Goal: Information Seeking & Learning: Learn about a topic

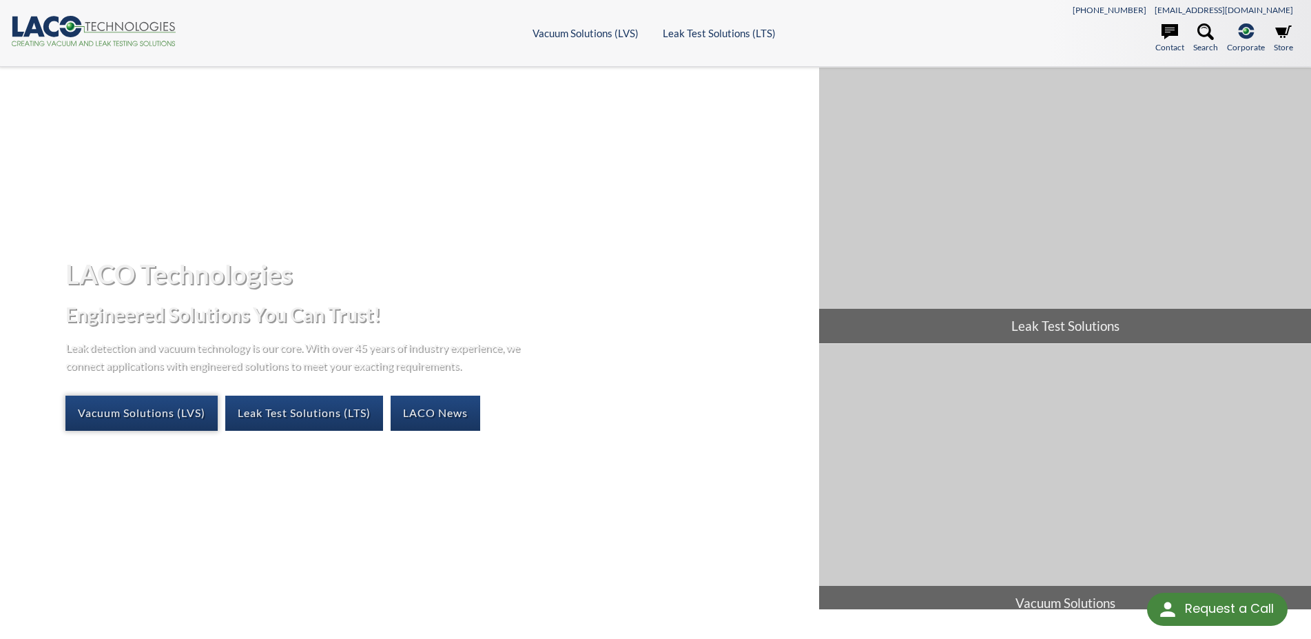
click at [175, 420] on link "Vacuum Solutions (LVS)" at bounding box center [141, 412] width 152 height 34
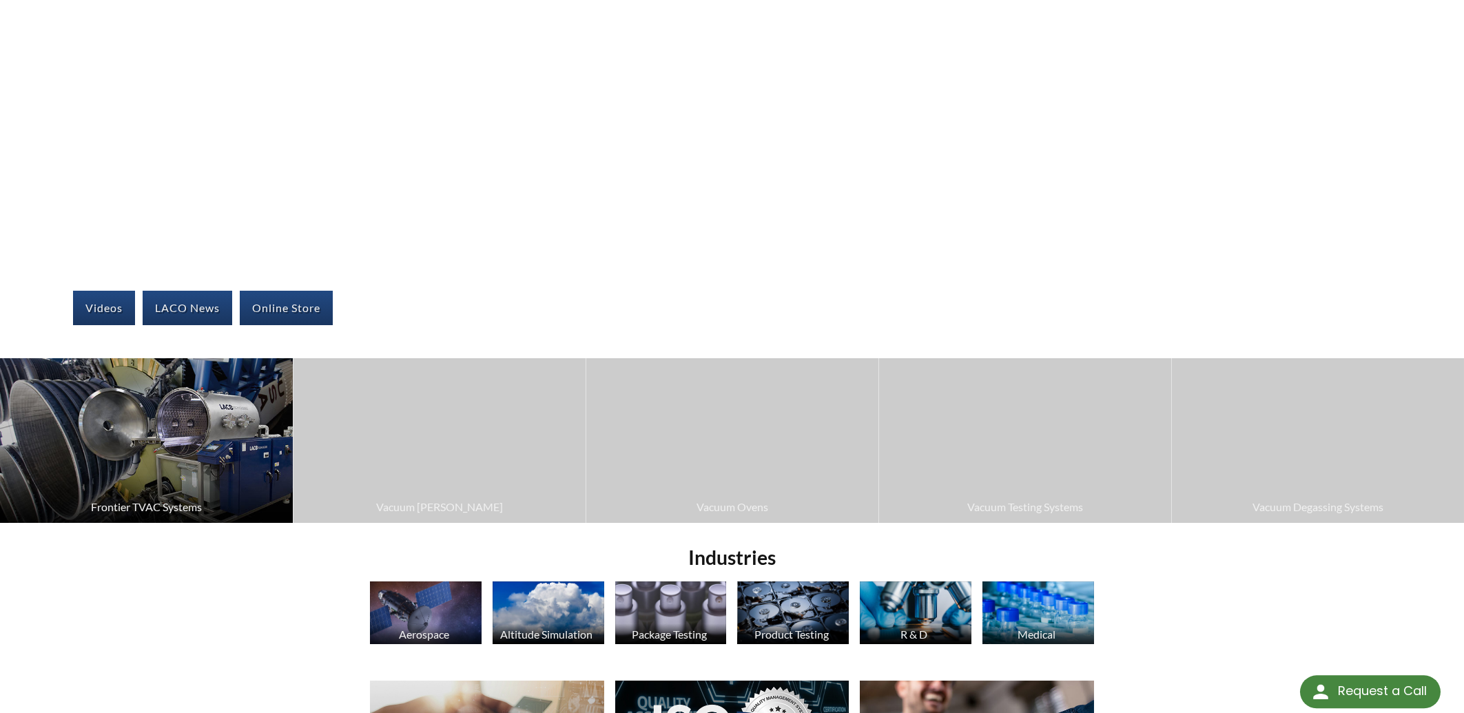
scroll to position [147, 0]
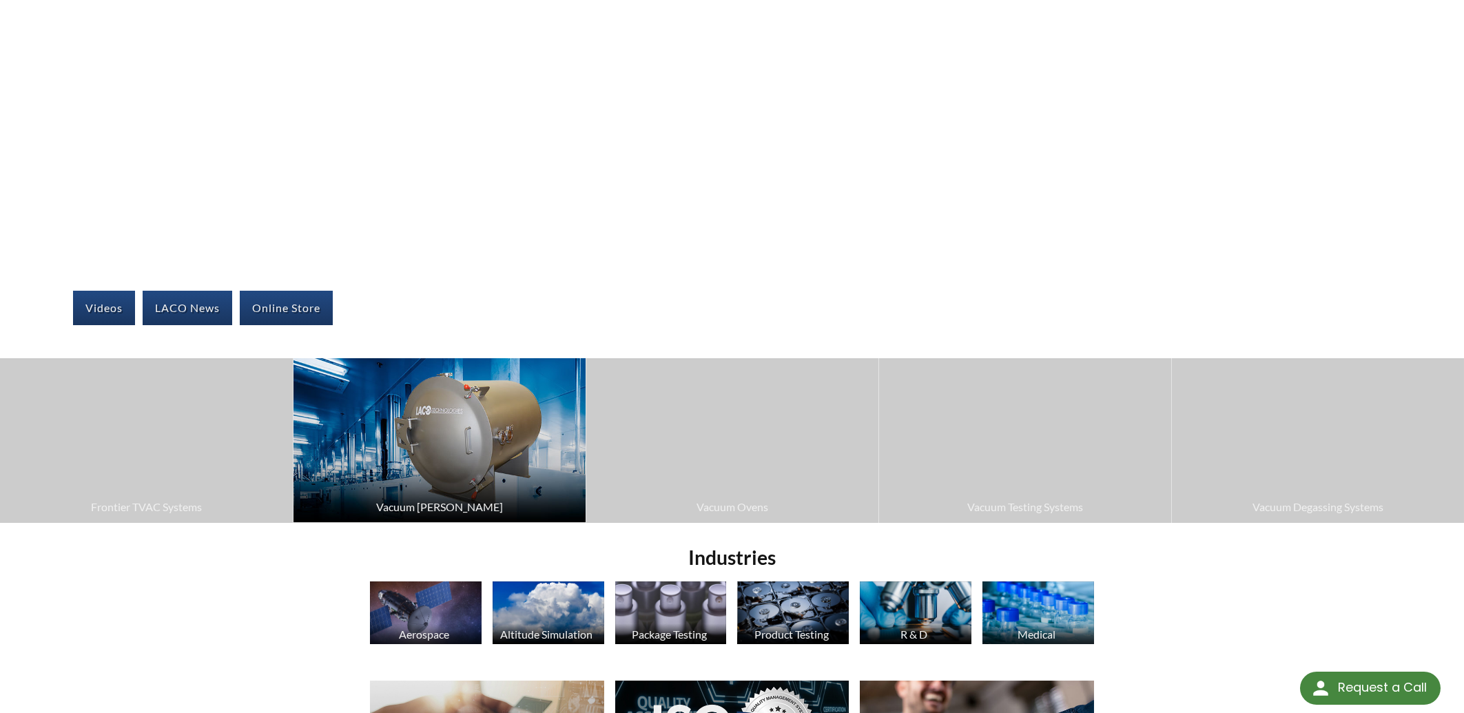
click at [494, 449] on img at bounding box center [439, 440] width 292 height 164
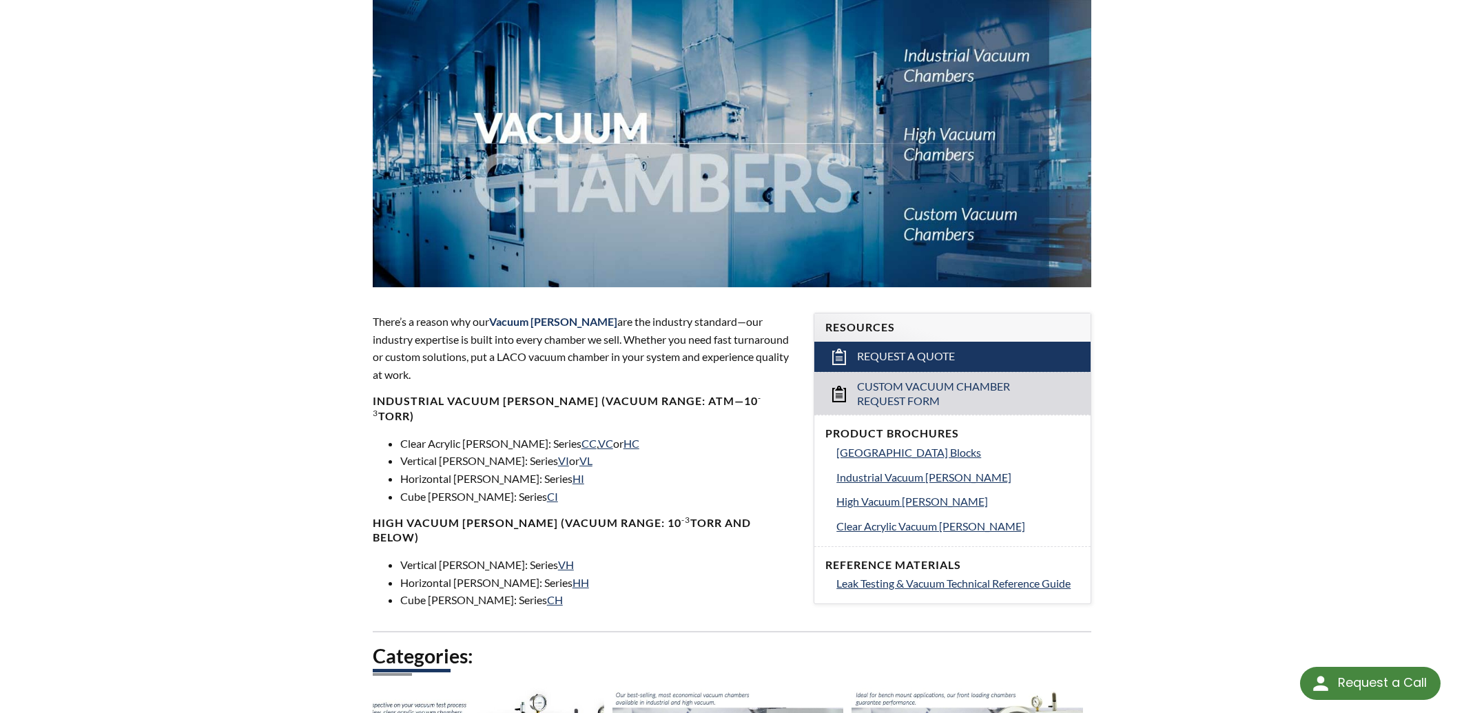
scroll to position [295, 0]
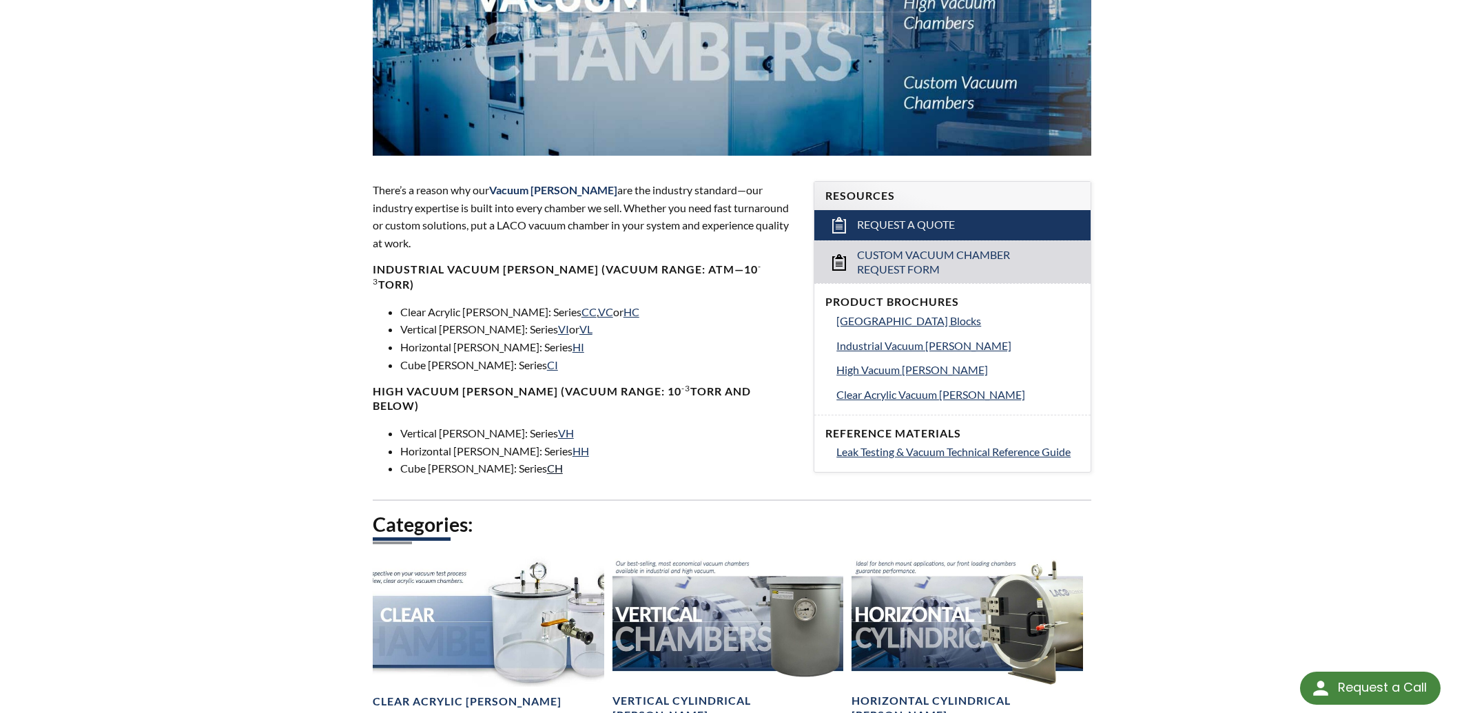
click at [547, 462] on link "CH" at bounding box center [555, 468] width 16 height 13
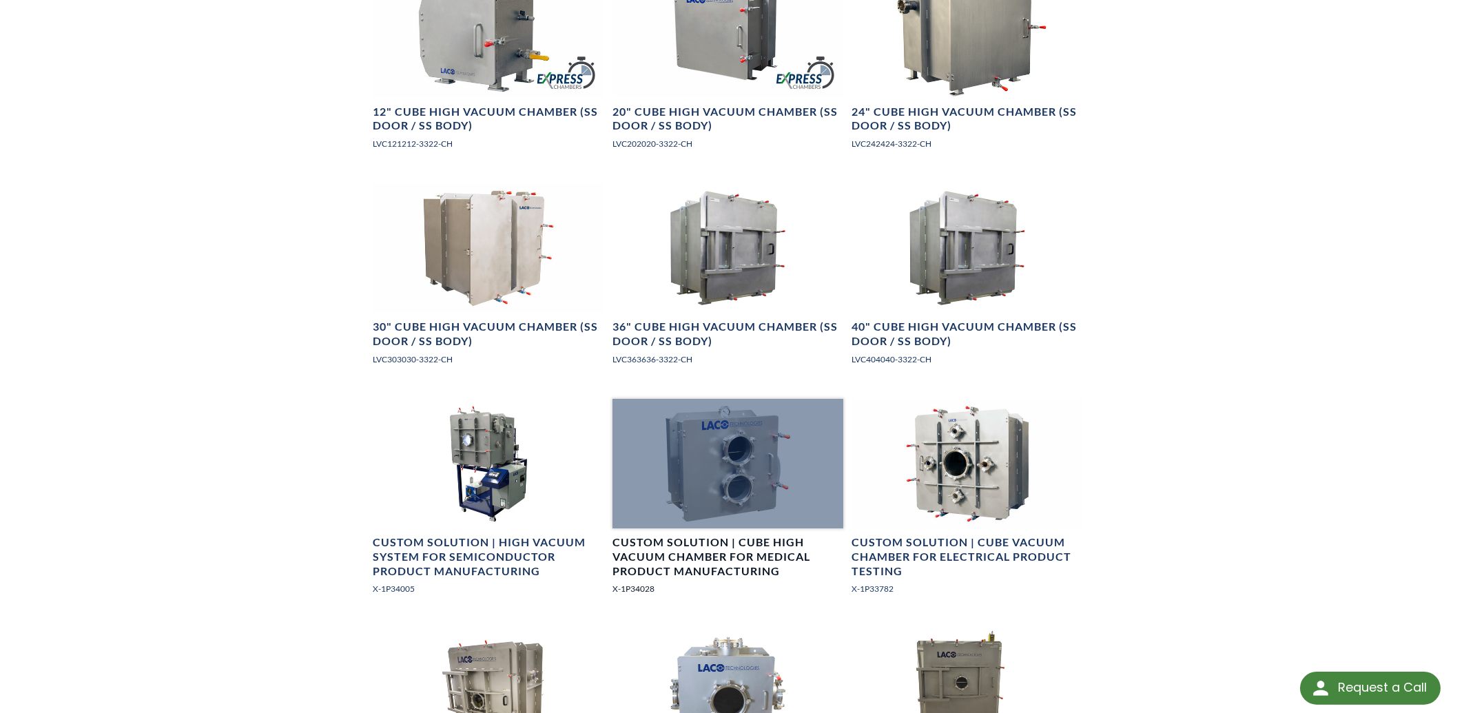
scroll to position [886, 0]
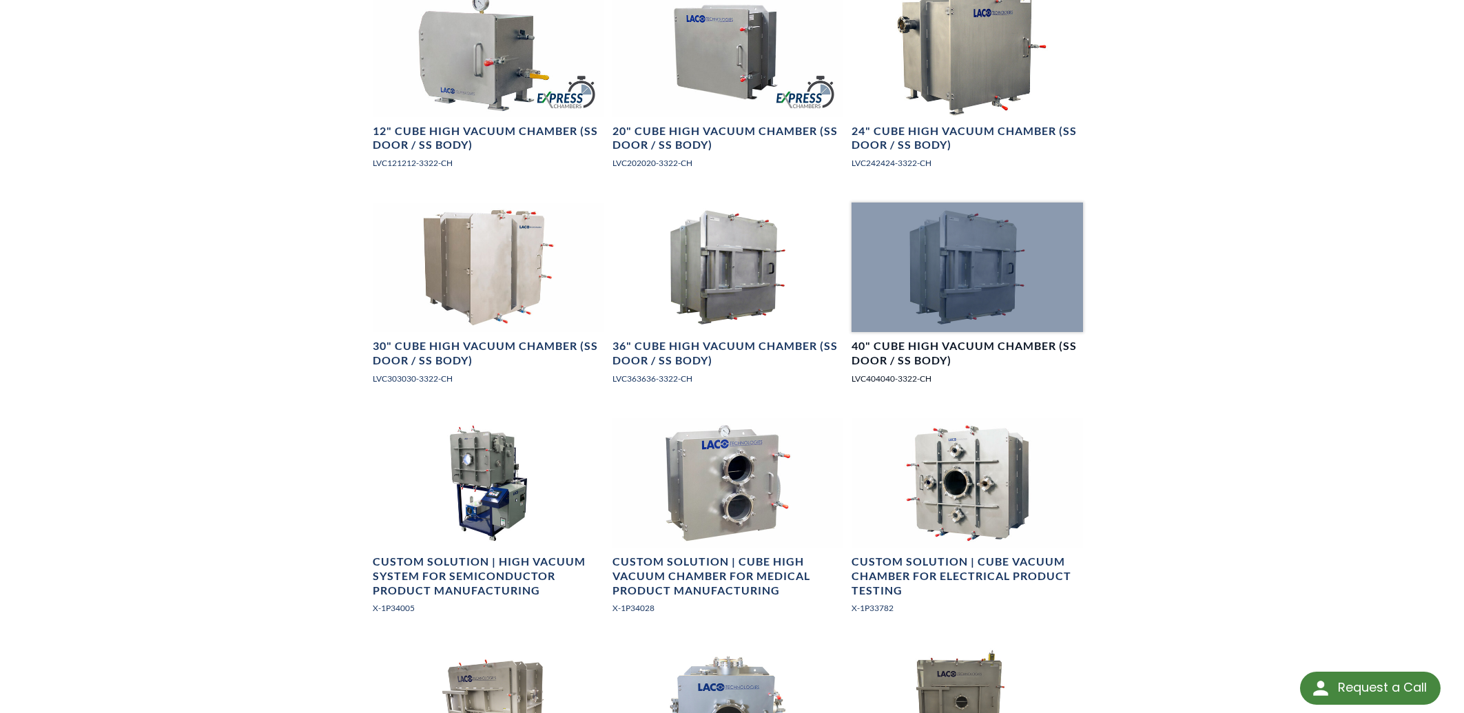
click at [993, 280] on div at bounding box center [966, 268] width 231 height 130
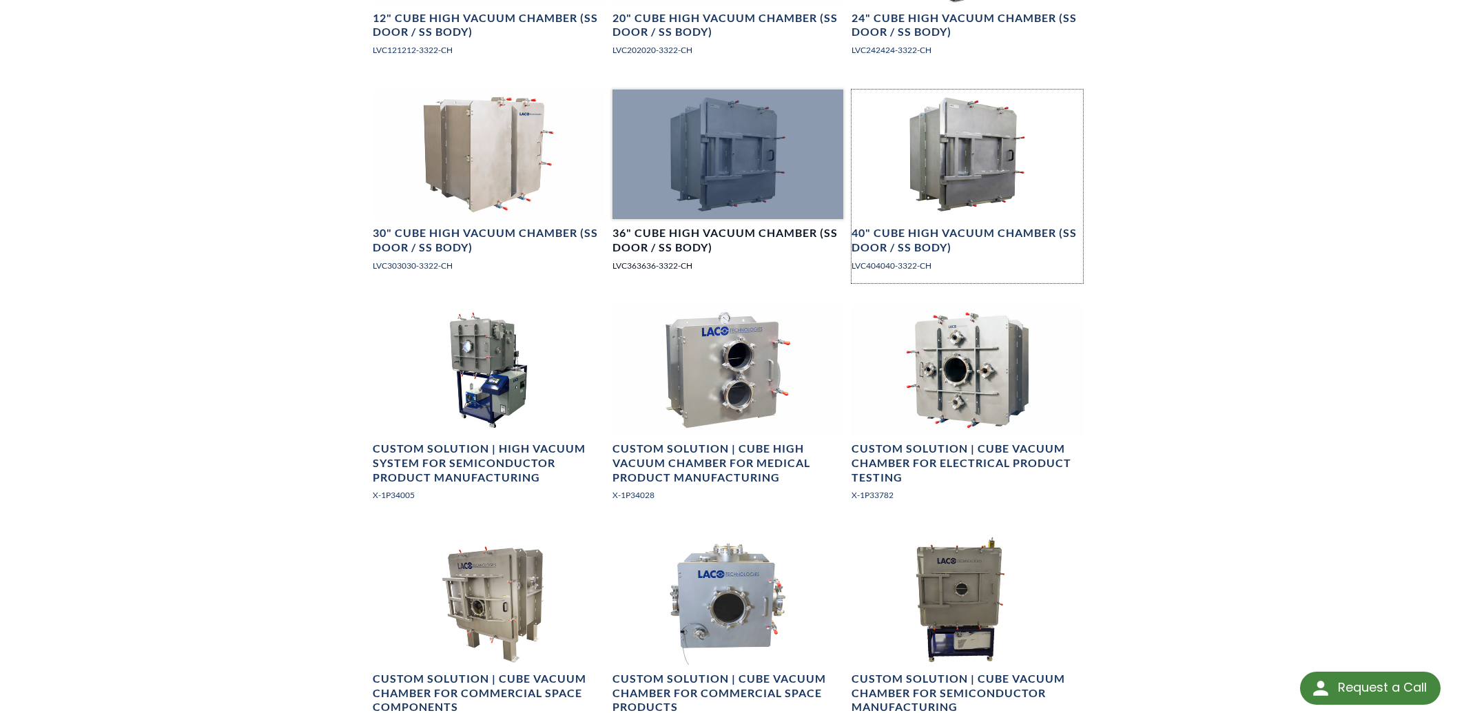
scroll to position [1033, 0]
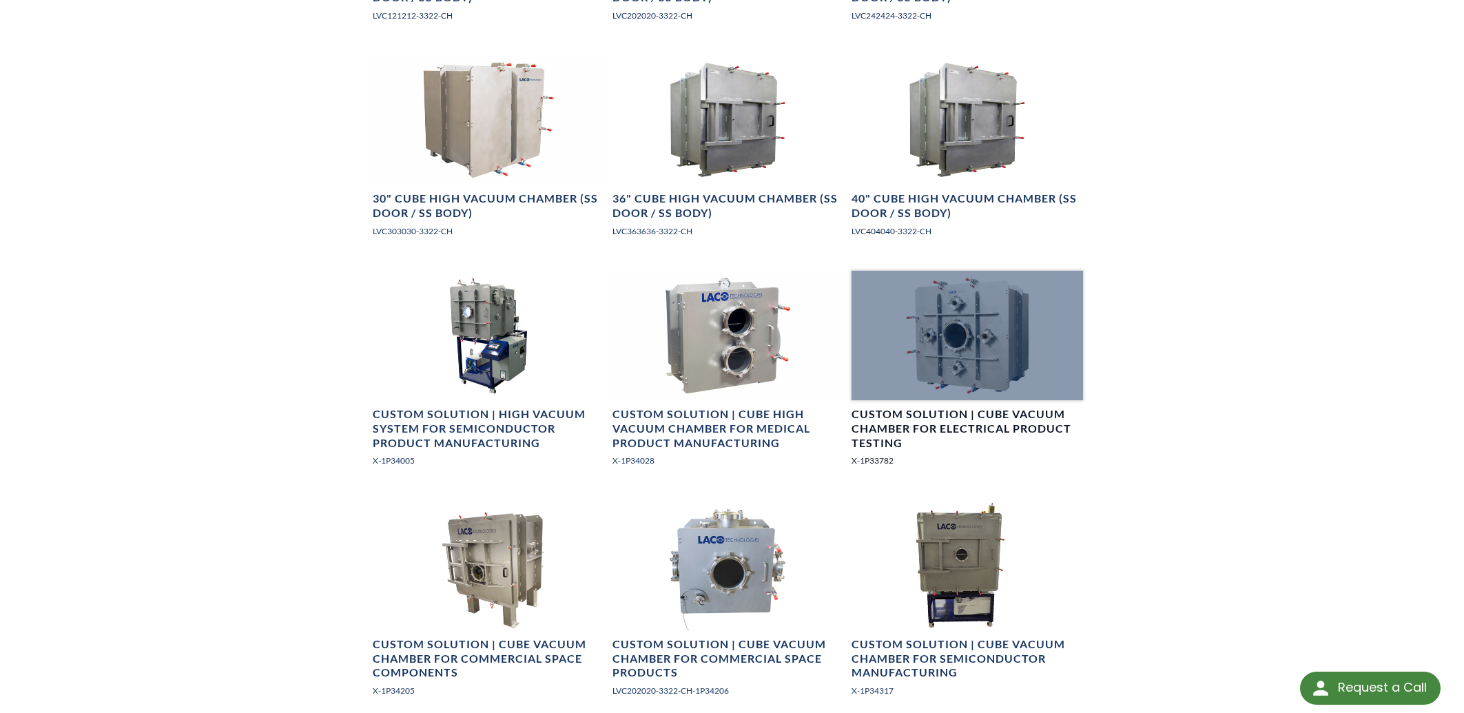
click at [964, 307] on div at bounding box center [966, 336] width 231 height 130
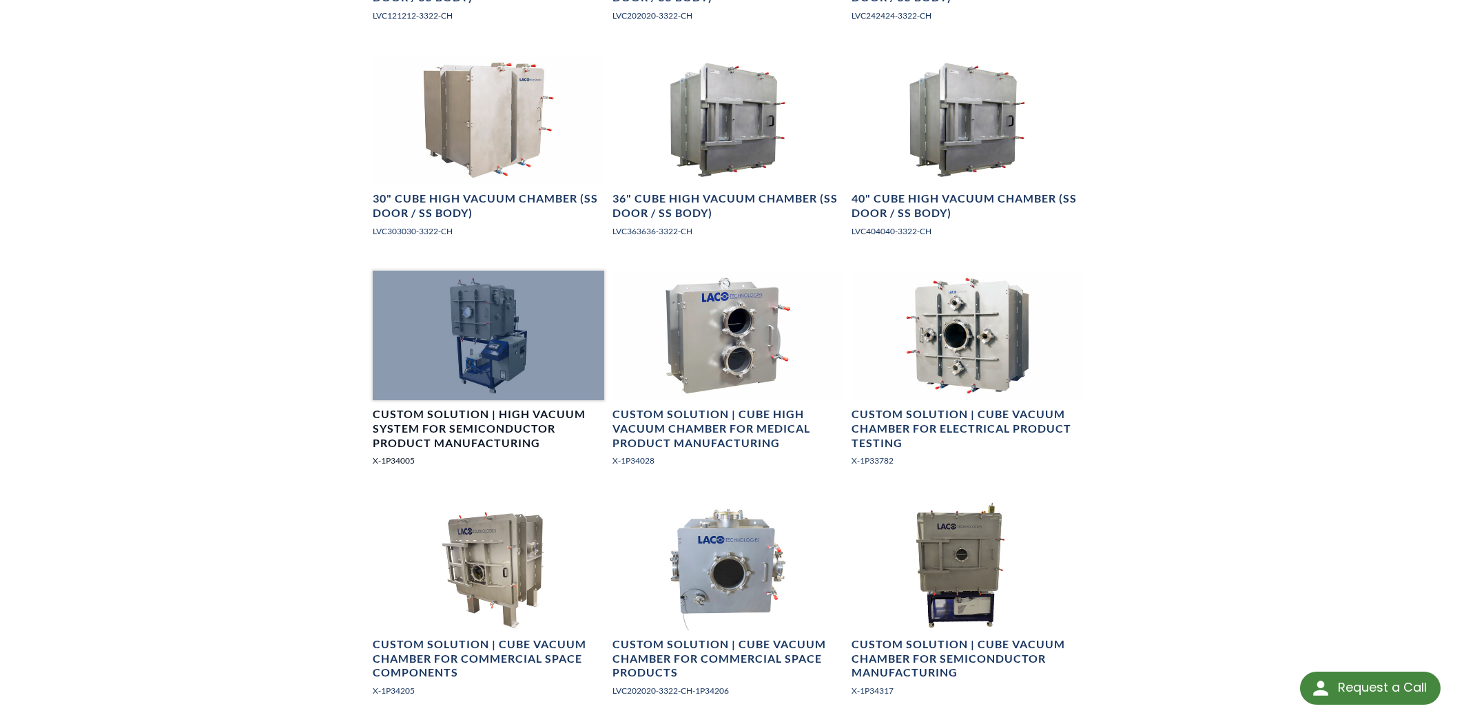
click at [460, 328] on div at bounding box center [488, 336] width 231 height 130
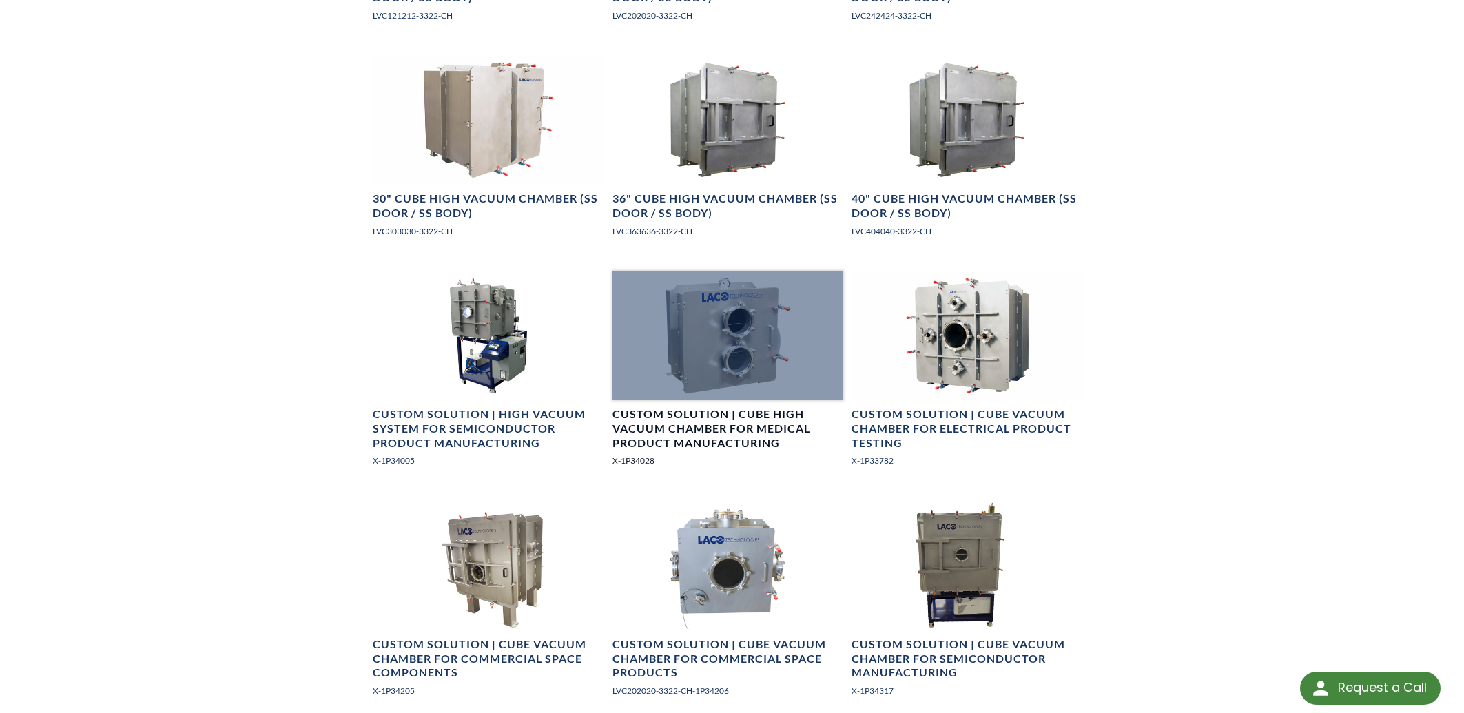
click at [718, 393] on div at bounding box center [727, 336] width 231 height 130
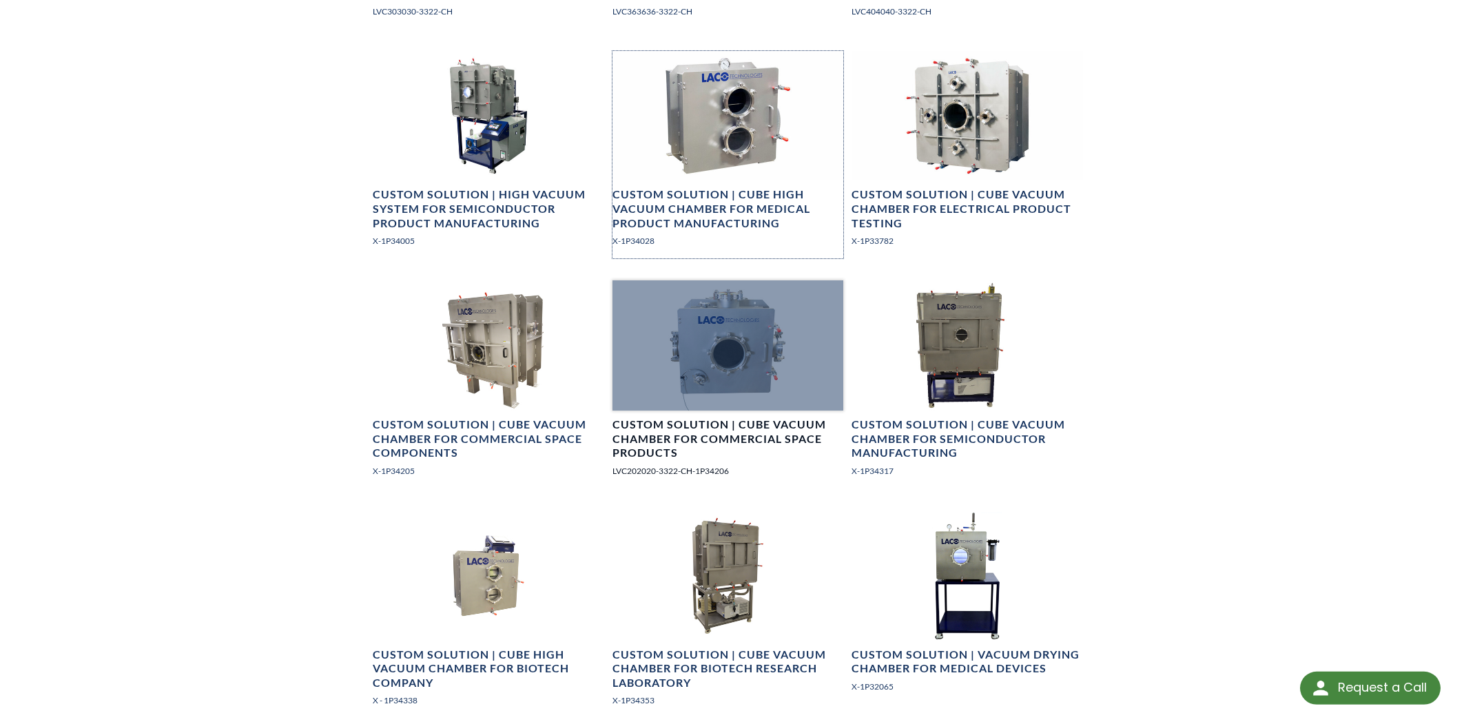
scroll to position [1255, 0]
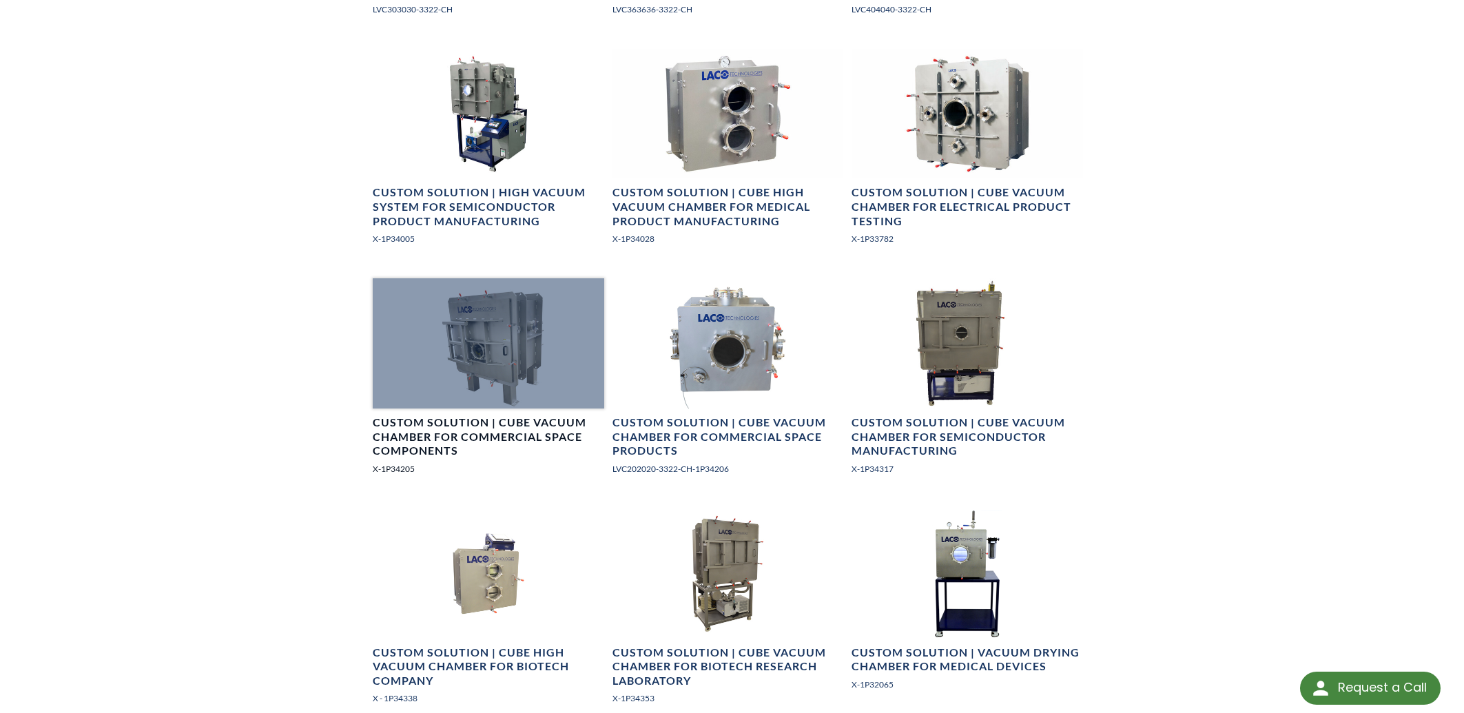
click at [506, 358] on div at bounding box center [488, 343] width 231 height 130
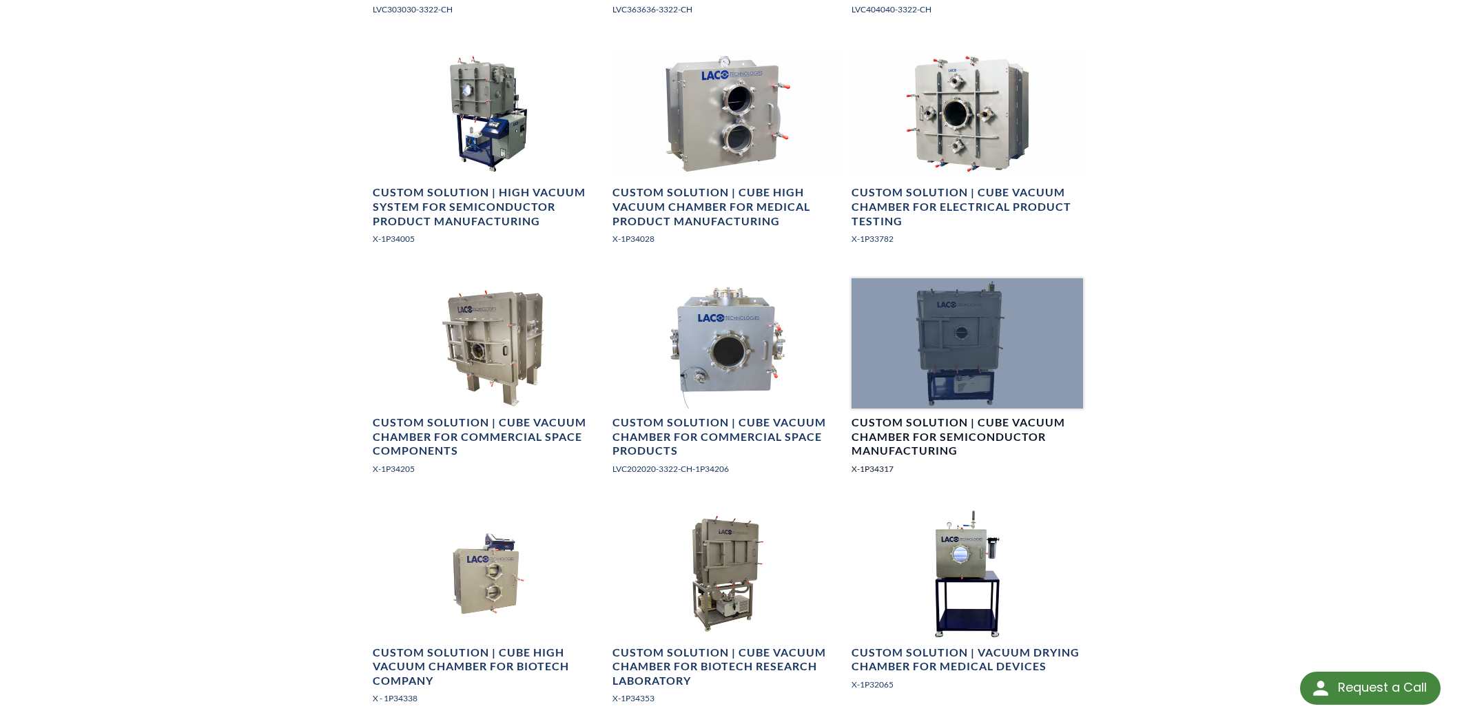
click at [900, 309] on div at bounding box center [966, 343] width 231 height 130
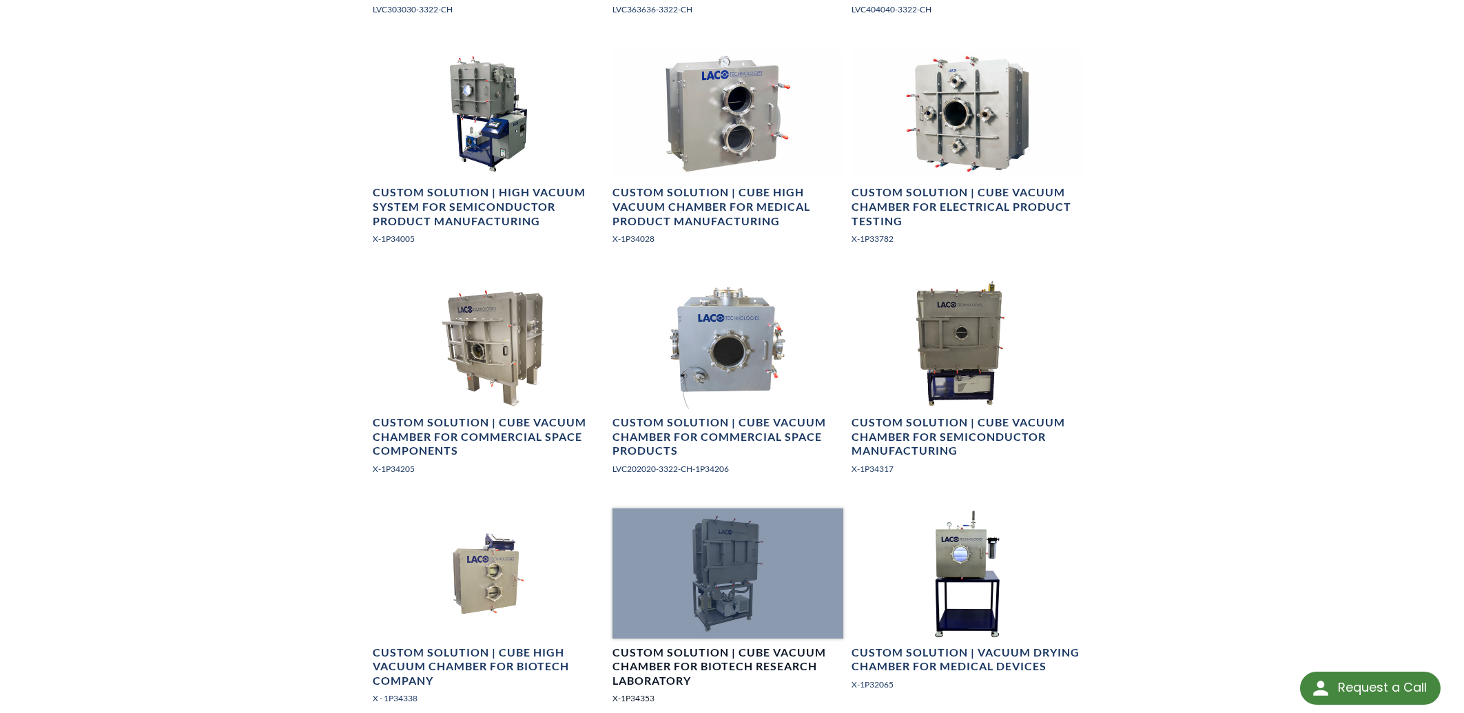
click at [750, 572] on div at bounding box center [727, 573] width 231 height 130
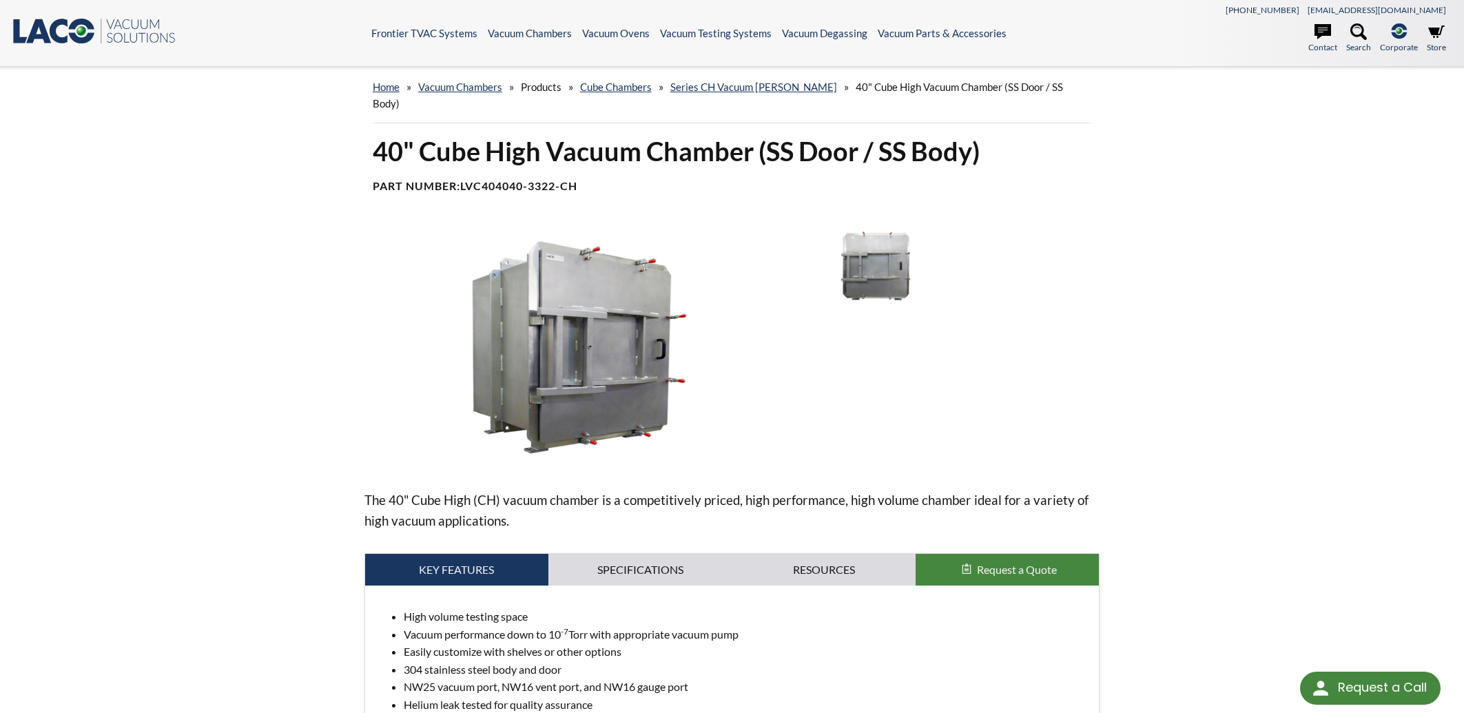
drag, startPoint x: 583, startPoint y: 174, endPoint x: 462, endPoint y: 164, distance: 120.9
click at [462, 179] on h4 "Part Number: LVC404040-3322-CH" at bounding box center [732, 186] width 719 height 14
copy h4 "LVC404040-3322-CH"
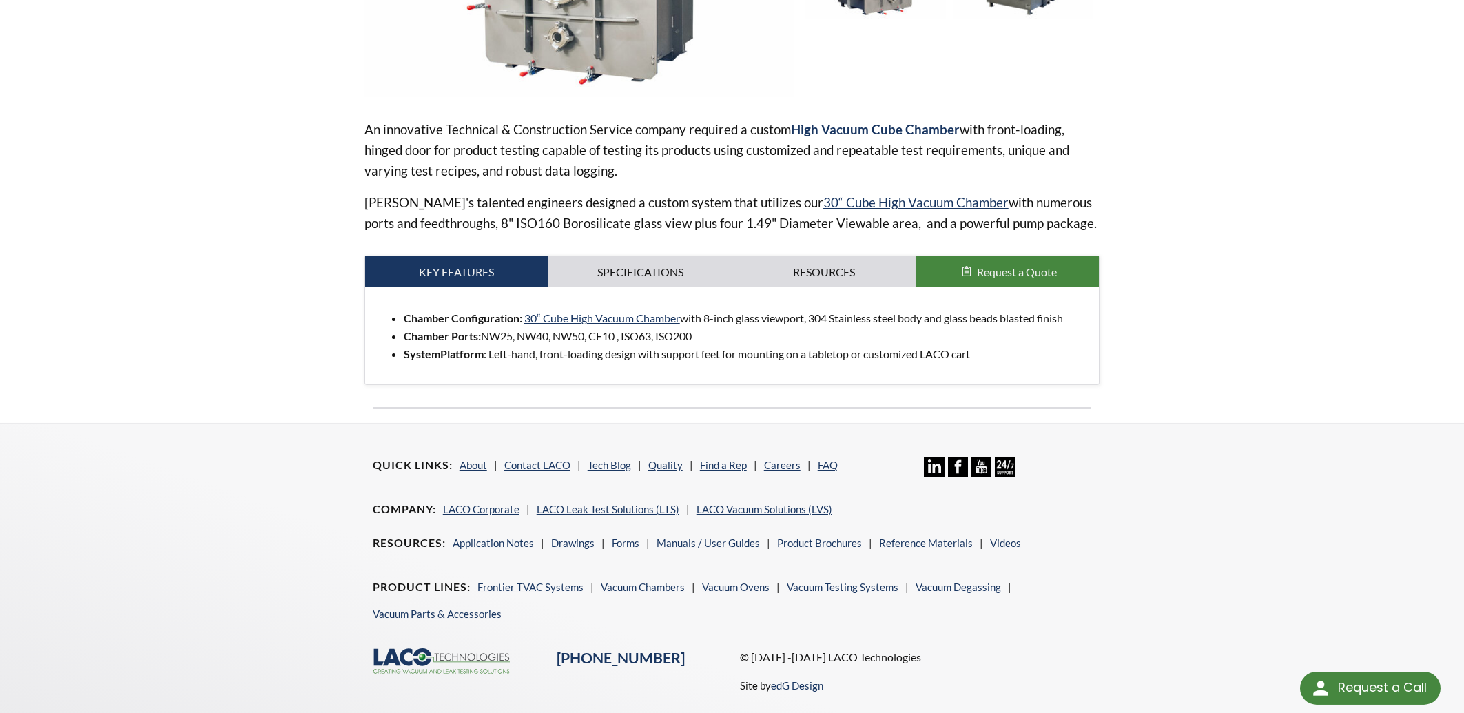
scroll to position [459, 0]
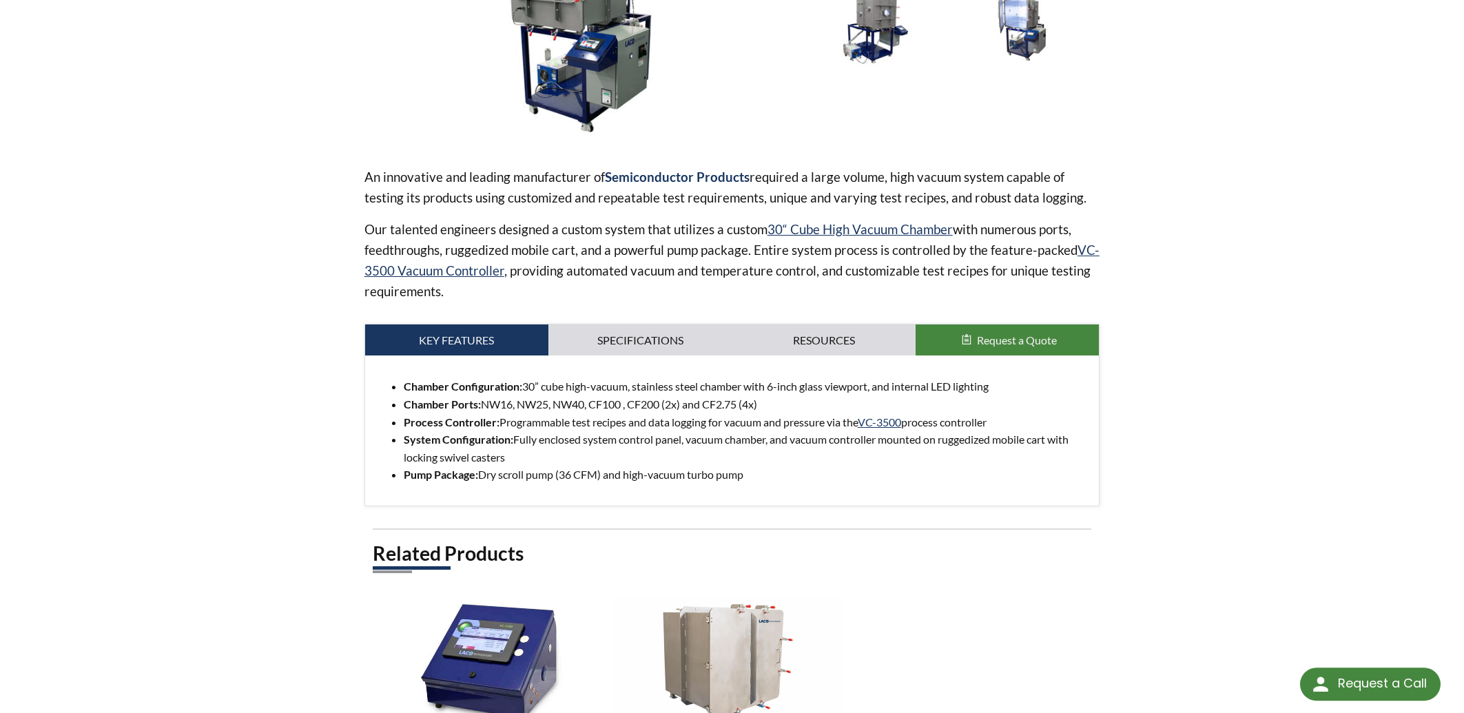
scroll to position [369, 0]
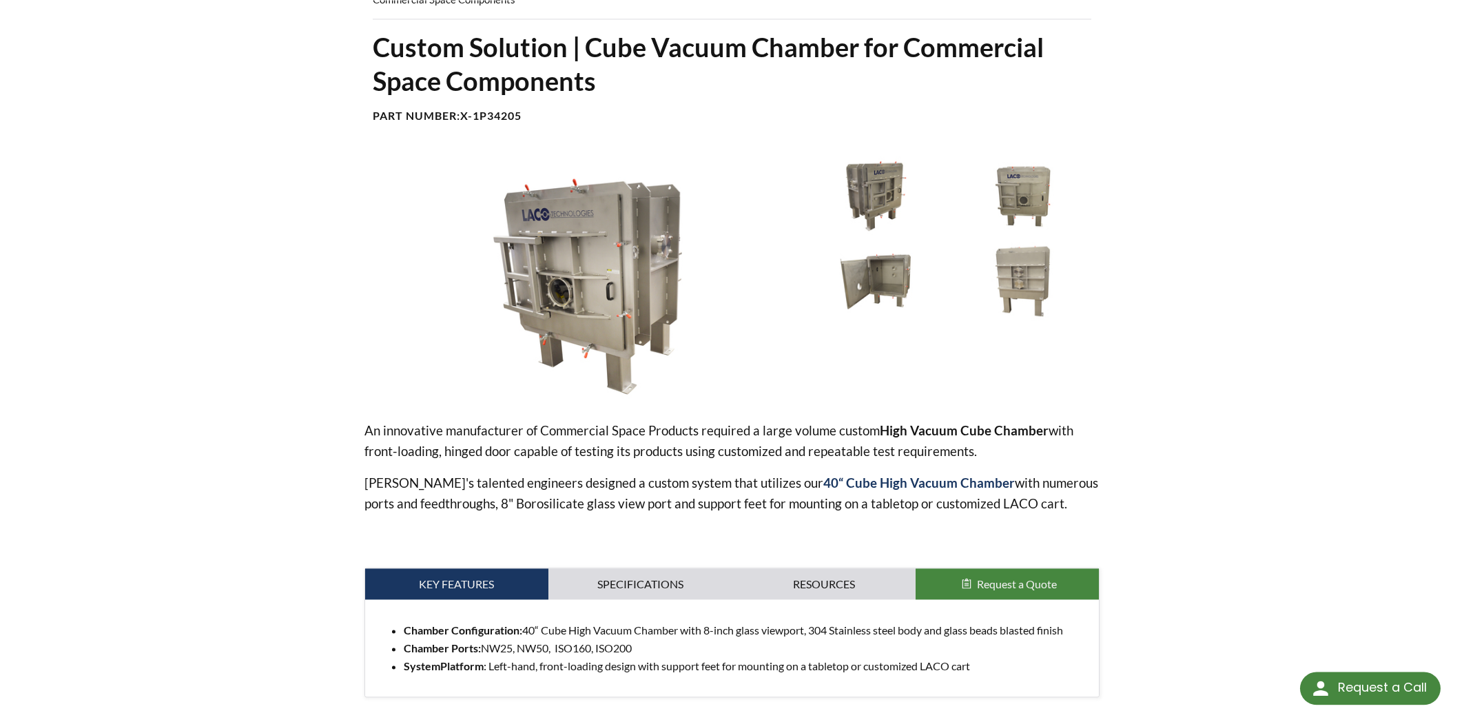
scroll to position [74, 0]
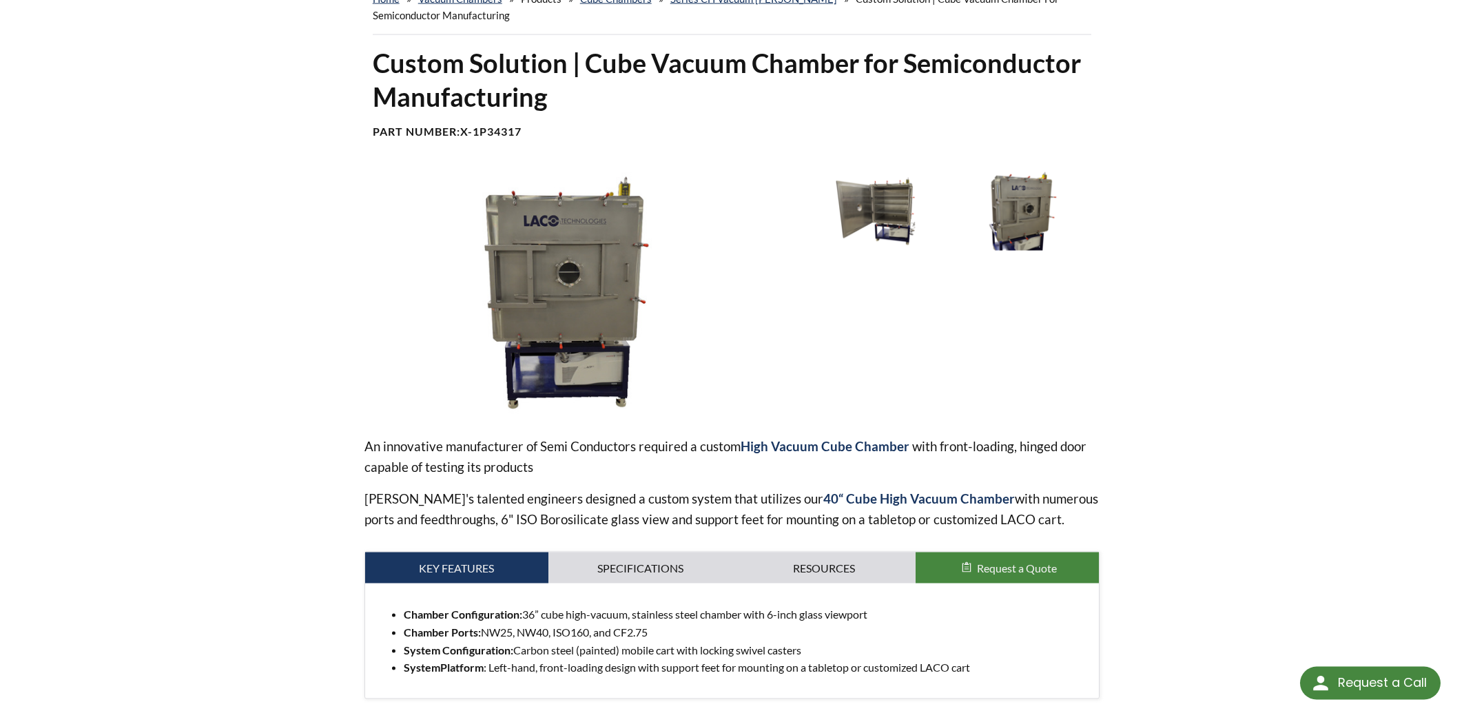
scroll to position [221, 0]
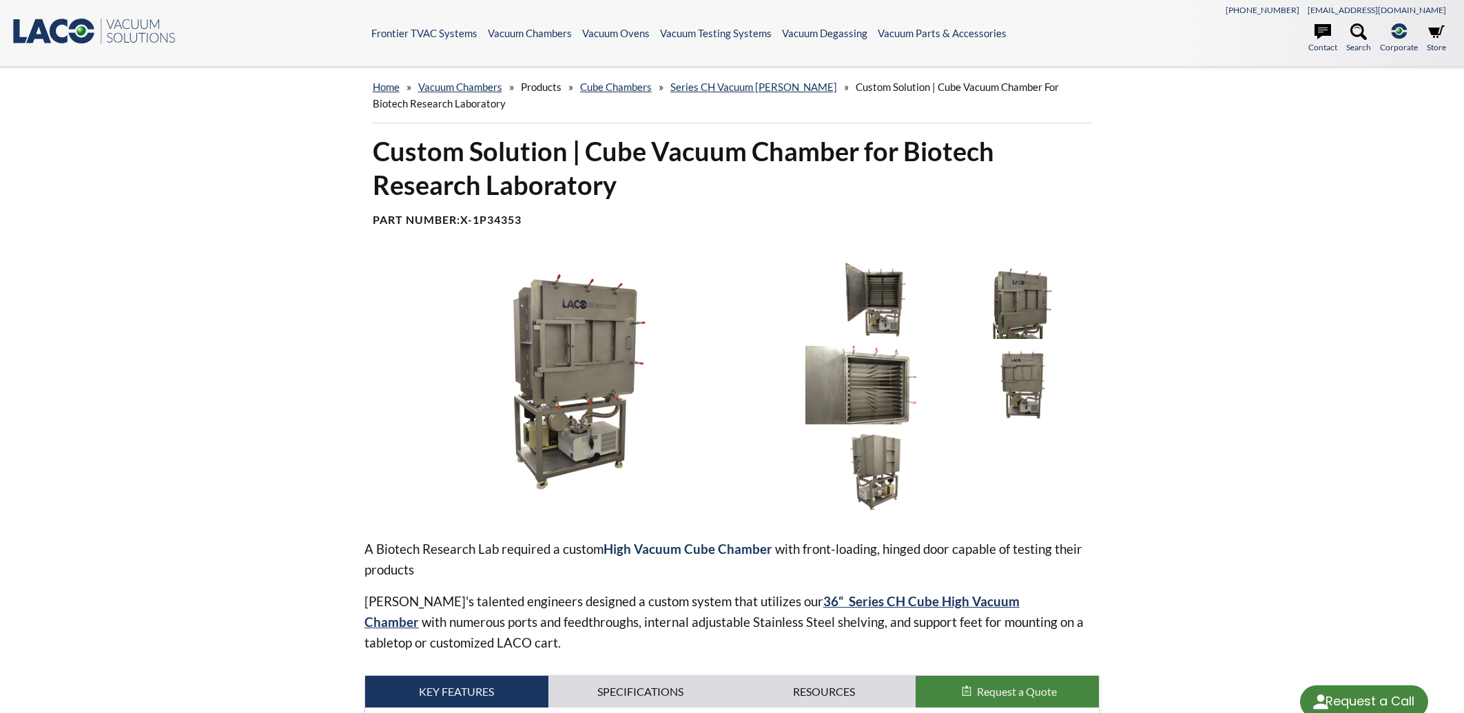
scroll to position [369, 0]
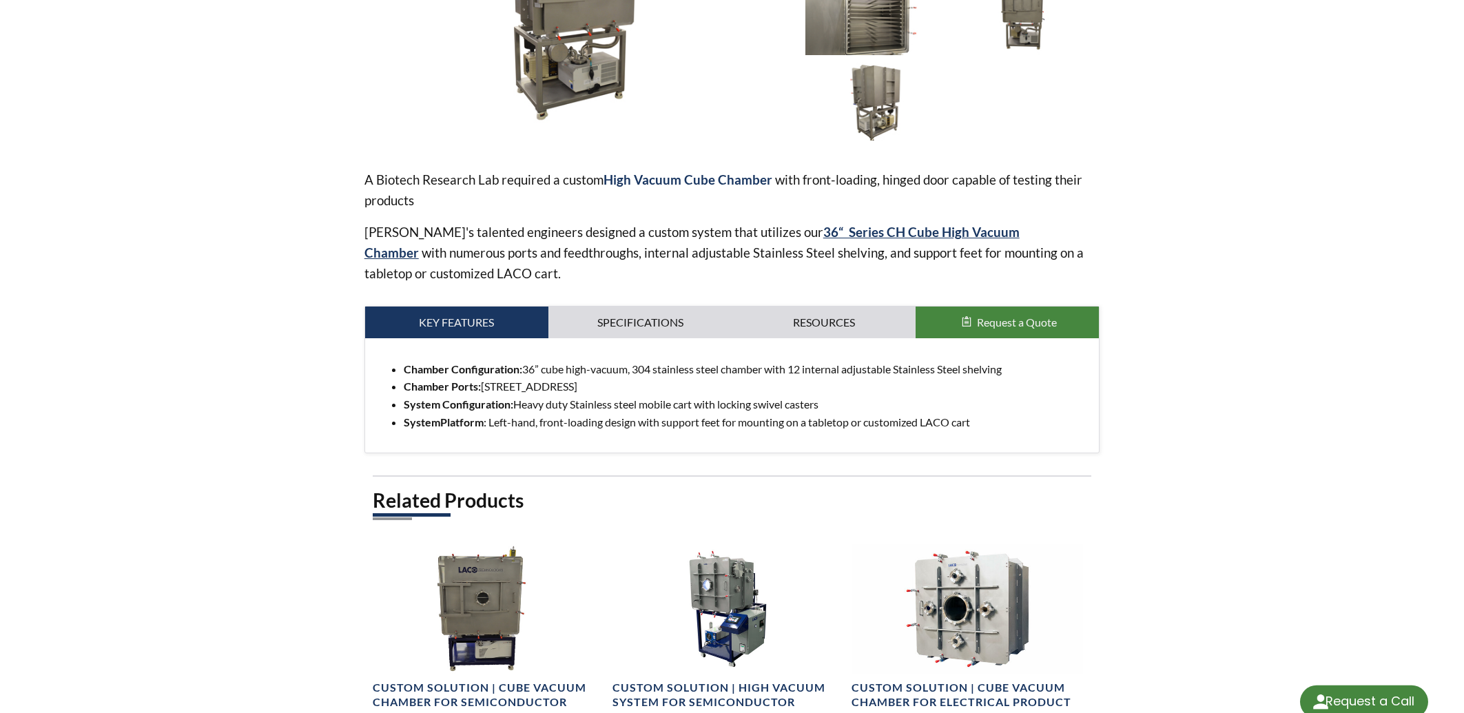
select select "Language Translate Widget"
